Goal: Complete application form

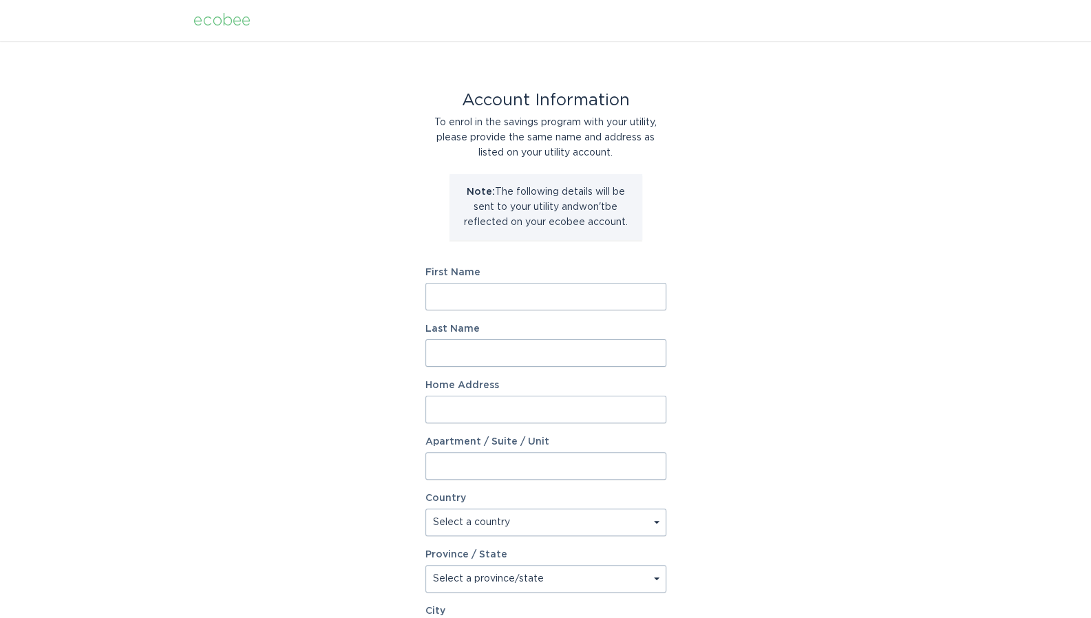
click at [525, 304] on input "First Name" at bounding box center [545, 297] width 241 height 28
type input "Subramaniam"
click at [538, 345] on input "Last Name" at bounding box center [545, 353] width 241 height 28
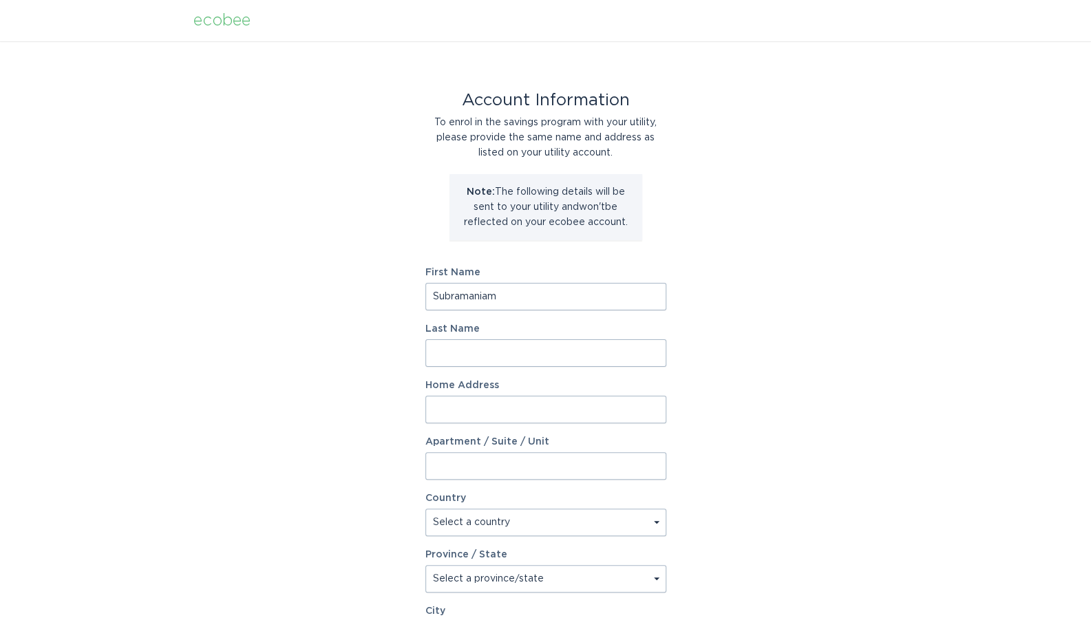
click at [538, 345] on input "Last Name" at bounding box center [545, 353] width 241 height 28
type input "ramanathan"
click at [536, 403] on input "Home Address" at bounding box center [545, 410] width 241 height 28
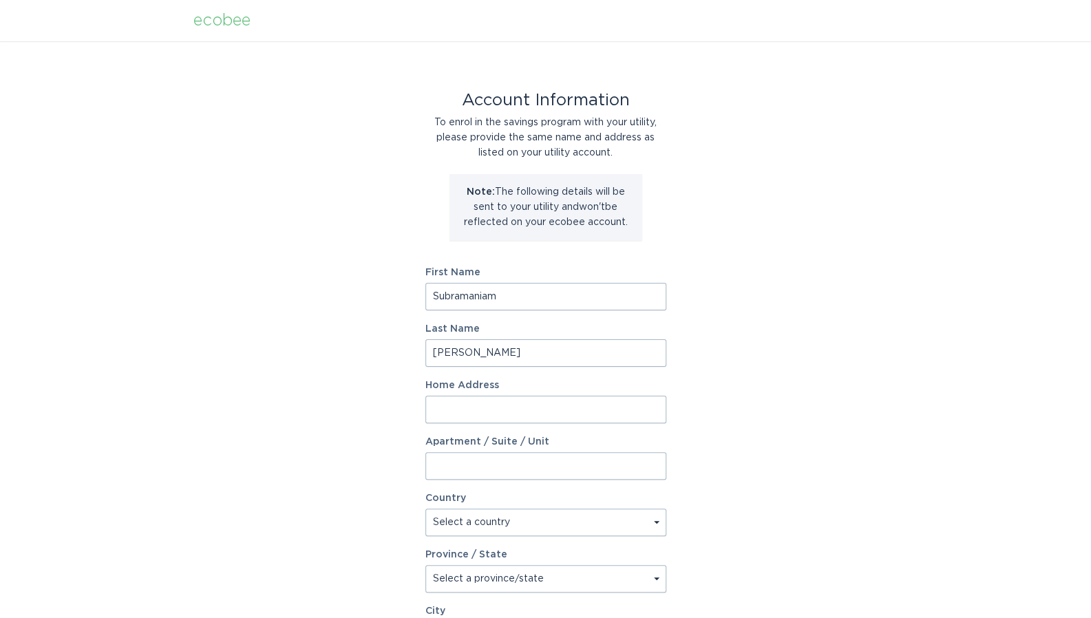
click at [536, 403] on input "Home Address" at bounding box center [545, 410] width 241 height 28
type input "272 concord rd"
click at [522, 523] on select "Select a country Canada USA" at bounding box center [545, 523] width 241 height 28
select select "US"
click at [425, 509] on select "Select a country Canada USA" at bounding box center [545, 523] width 241 height 28
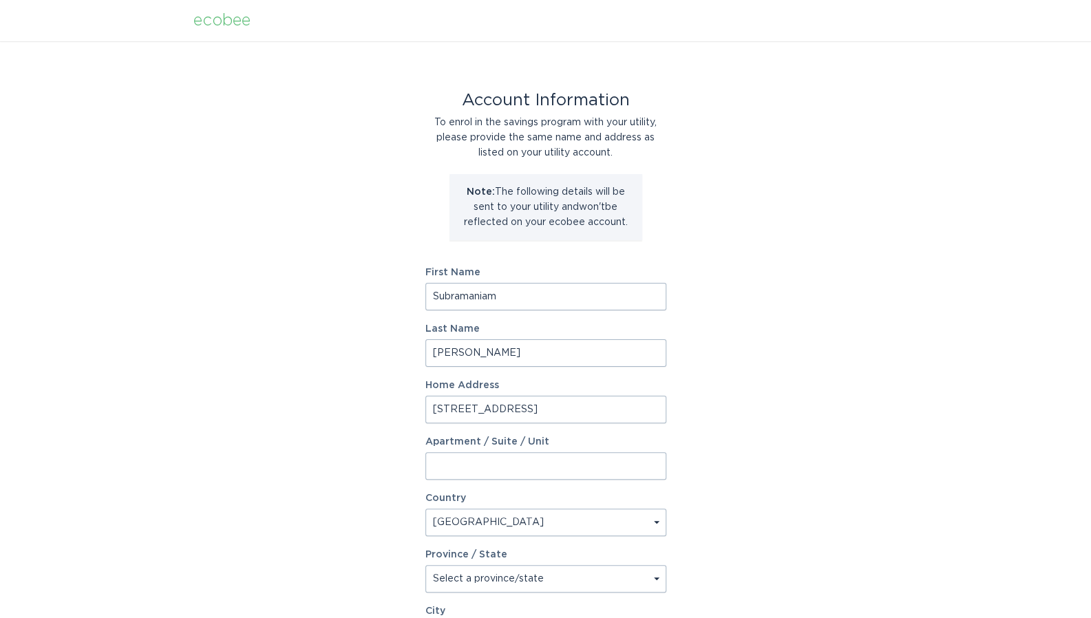
click at [525, 584] on select "Select a province/state Alabama Alaska American Samoa Arizona Arkansas Californ…" at bounding box center [545, 579] width 241 height 28
select select "MA"
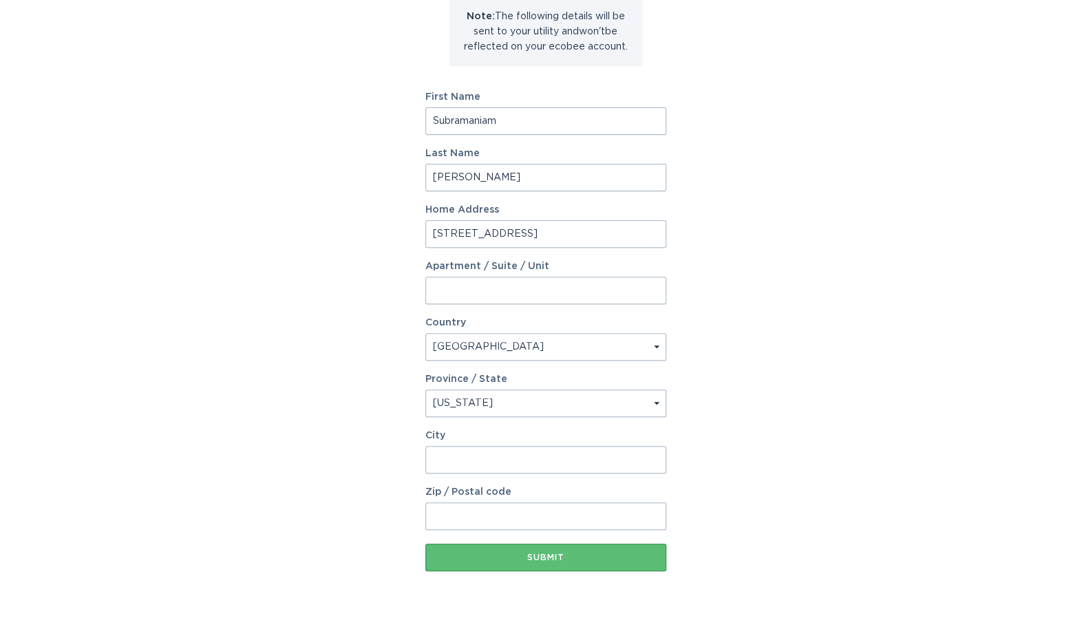
scroll to position [176, 0]
click at [496, 463] on input "City" at bounding box center [545, 459] width 241 height 28
type input "BEDFORD"
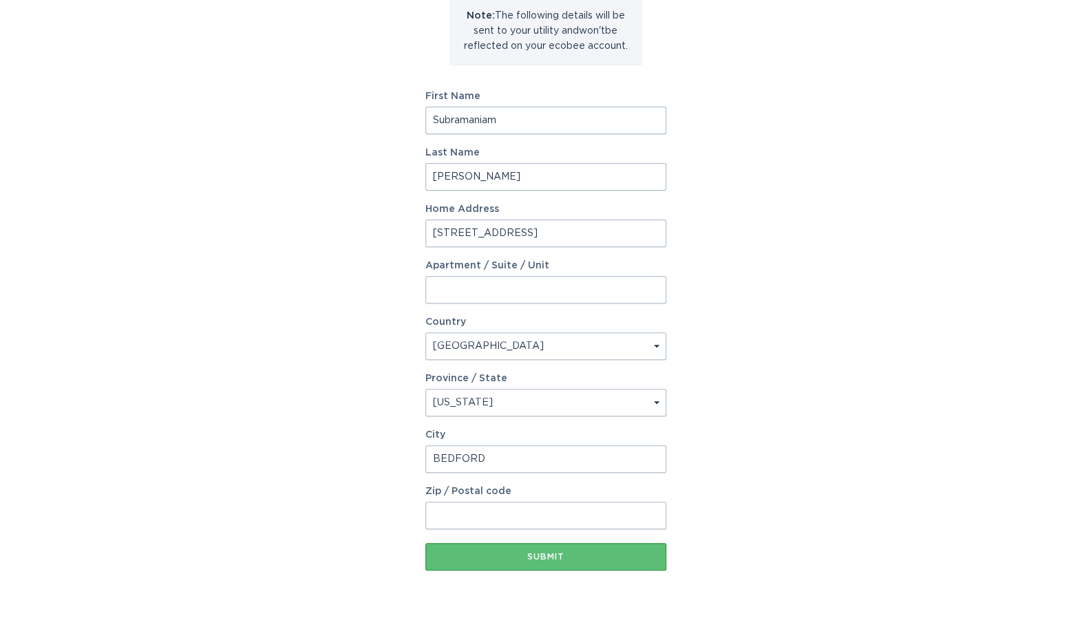
click at [509, 514] on input "Zip / Postal code" at bounding box center [545, 516] width 241 height 28
type input "01730"
click at [537, 553] on div "Submit" at bounding box center [545, 557] width 227 height 8
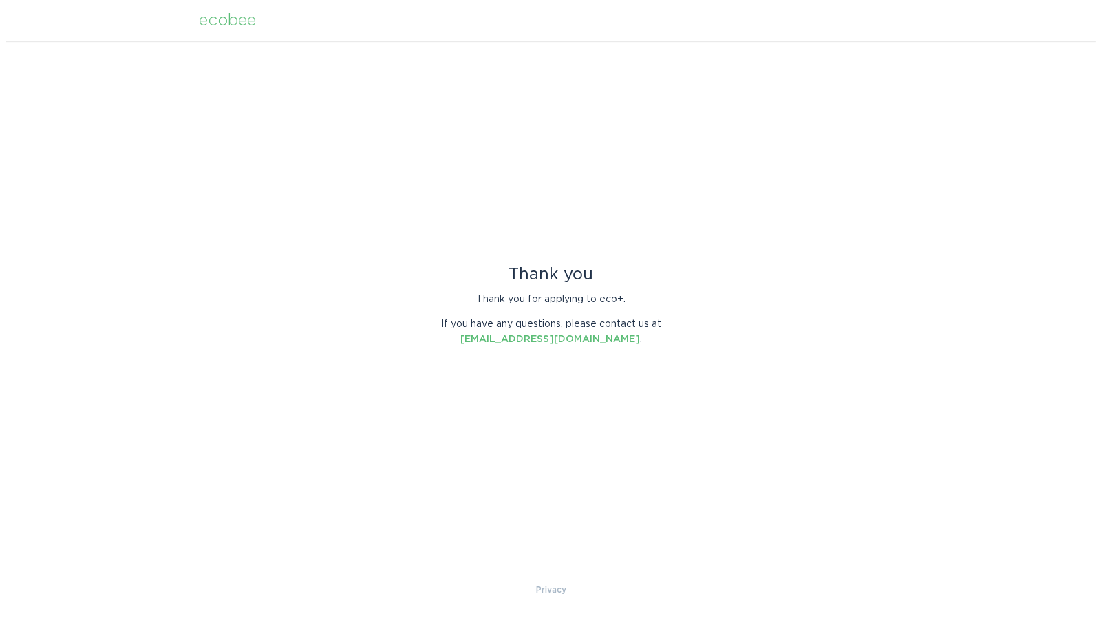
scroll to position [0, 0]
